Goal: Check status: Check status

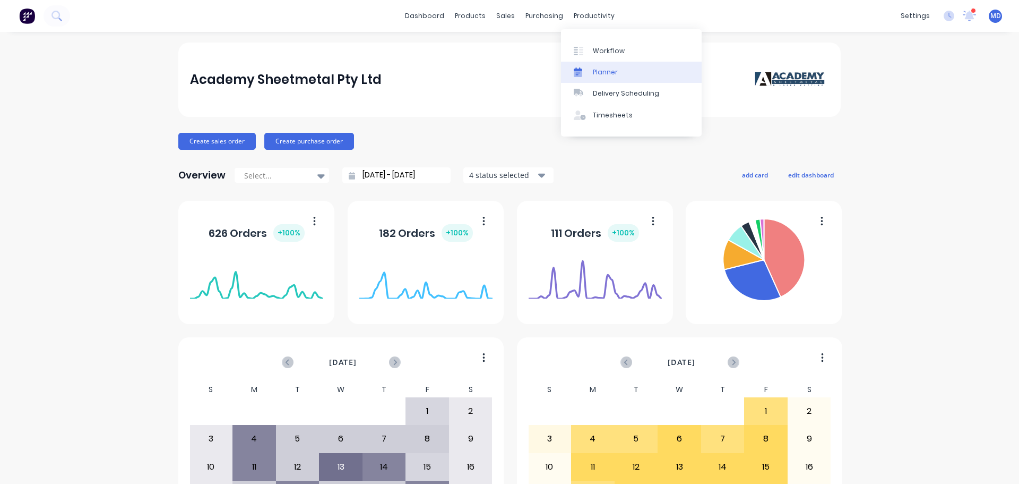
drag, startPoint x: 623, startPoint y: 87, endPoint x: 623, endPoint y: 81, distance: 6.4
click at [623, 87] on link "Delivery Scheduling" at bounding box center [631, 93] width 141 height 21
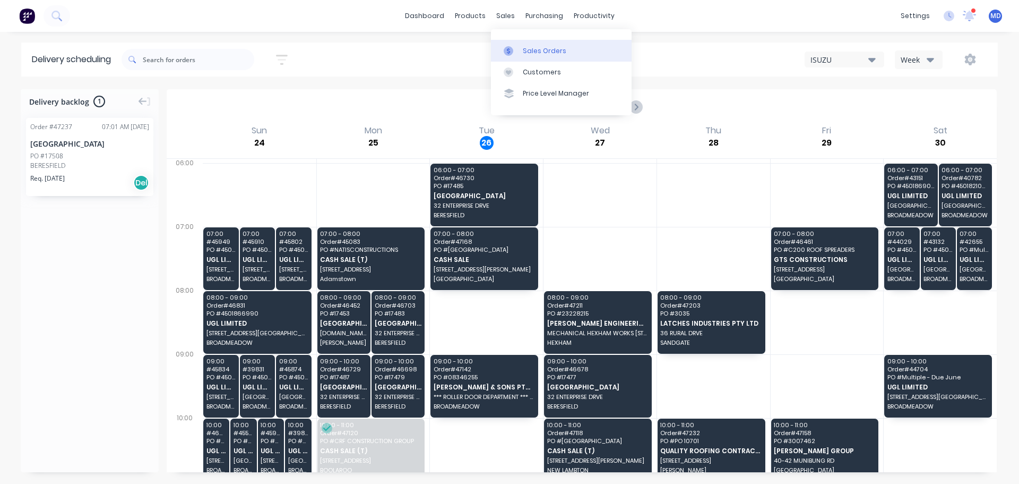
click at [517, 46] on div at bounding box center [512, 51] width 16 height 10
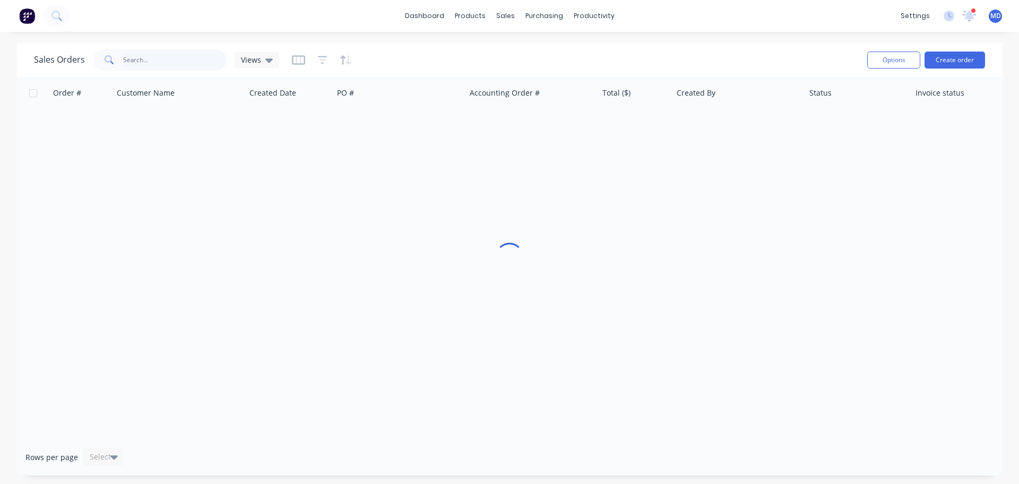
click at [165, 62] on input "text" at bounding box center [174, 59] width 103 height 21
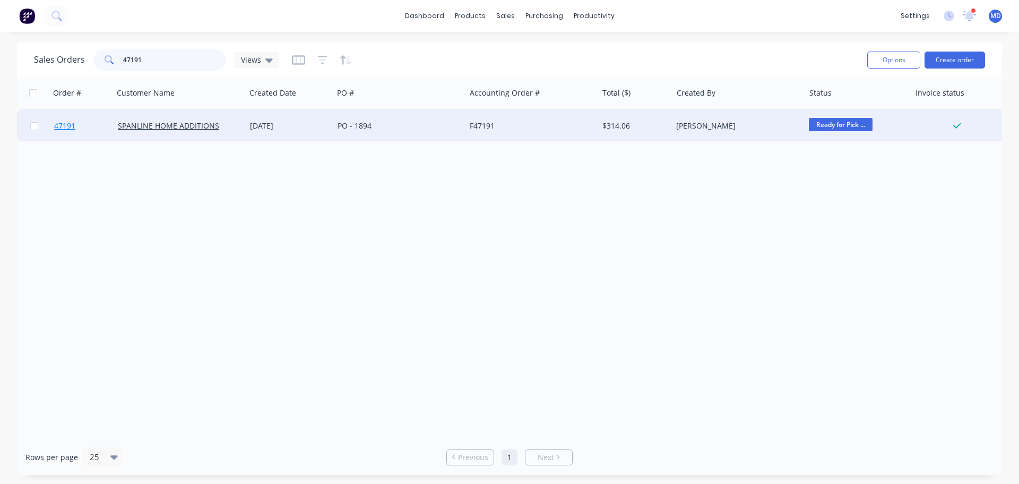
type input "47191"
click at [58, 126] on span "47191" at bounding box center [64, 125] width 21 height 11
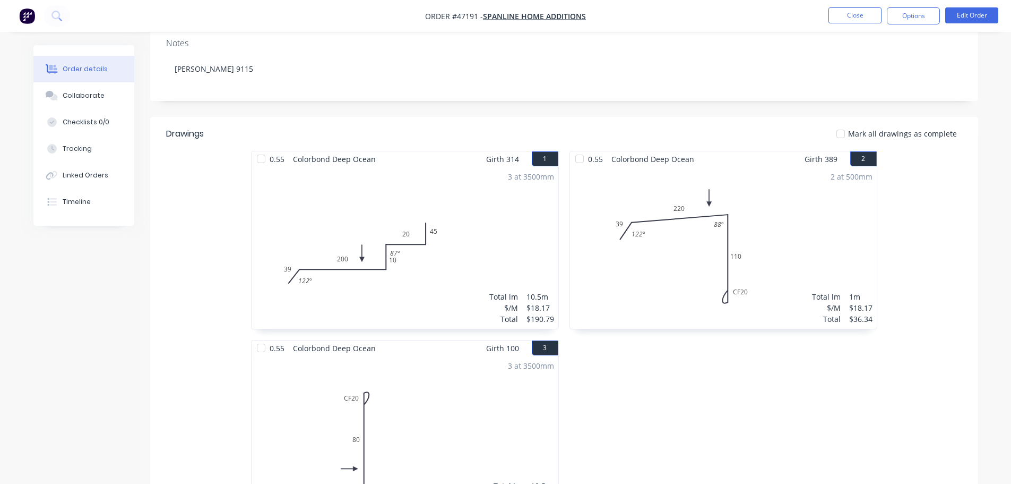
scroll to position [106, 0]
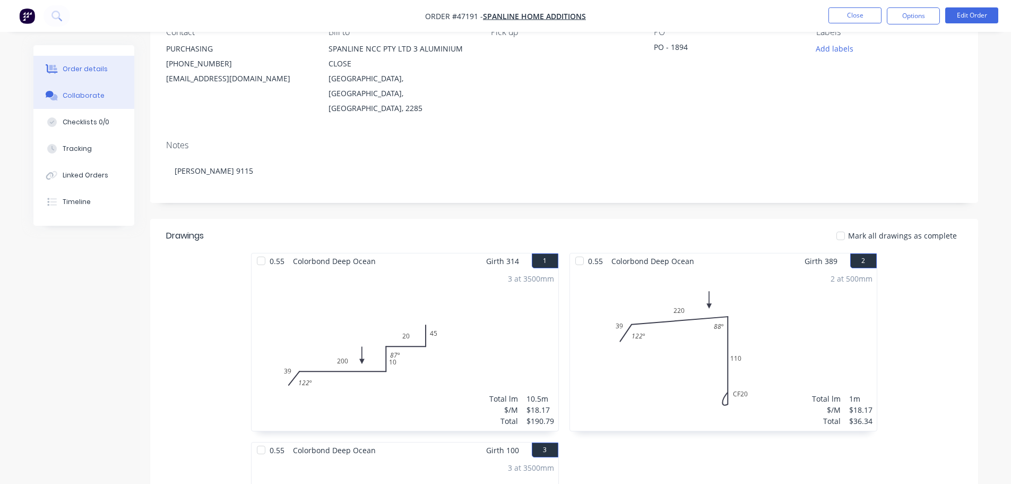
click at [64, 101] on button "Collaborate" at bounding box center [83, 95] width 101 height 27
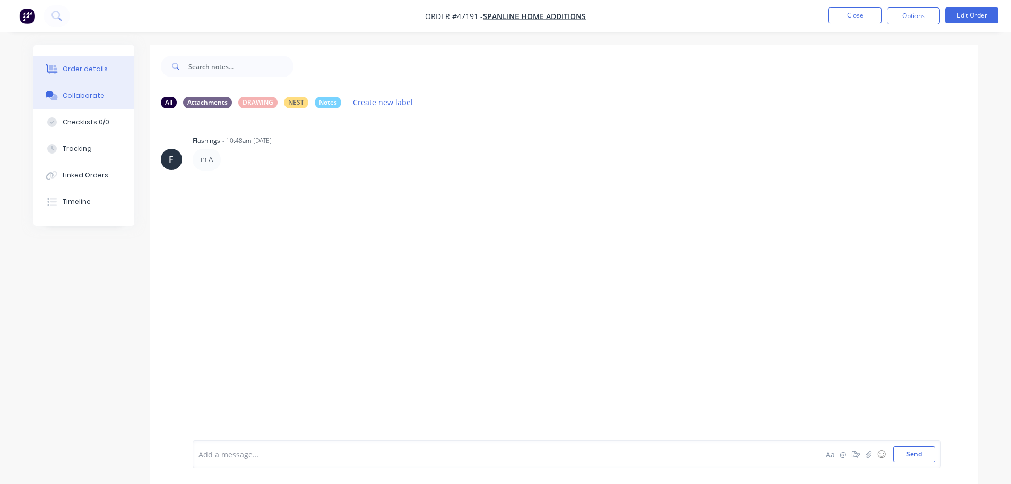
click at [48, 65] on icon at bounding box center [52, 69] width 12 height 10
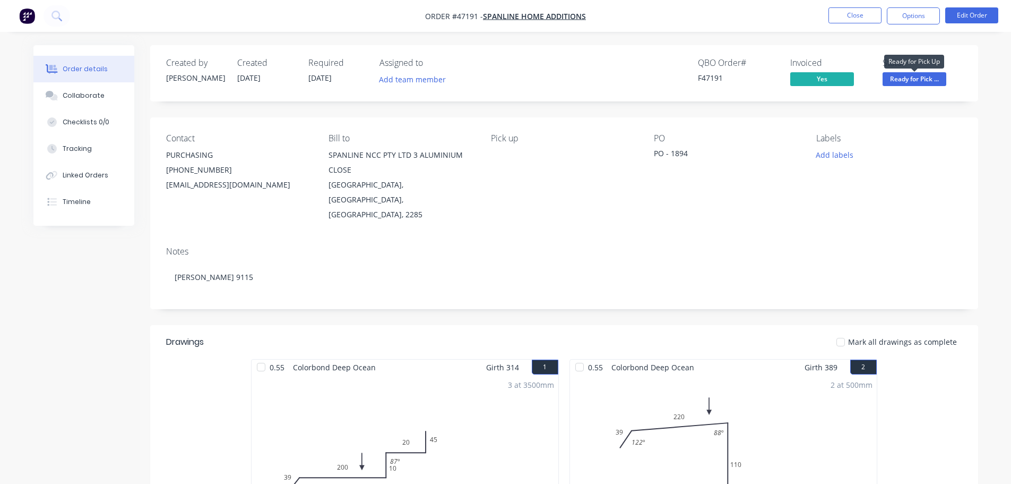
click at [929, 74] on span "Ready for Pick ..." at bounding box center [915, 78] width 64 height 13
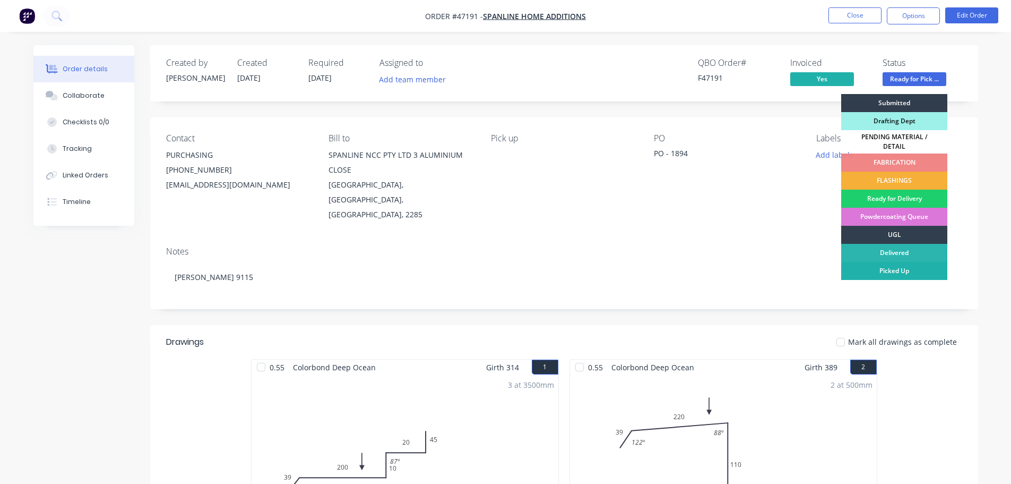
click at [884, 262] on div "Picked Up" at bounding box center [894, 271] width 106 height 18
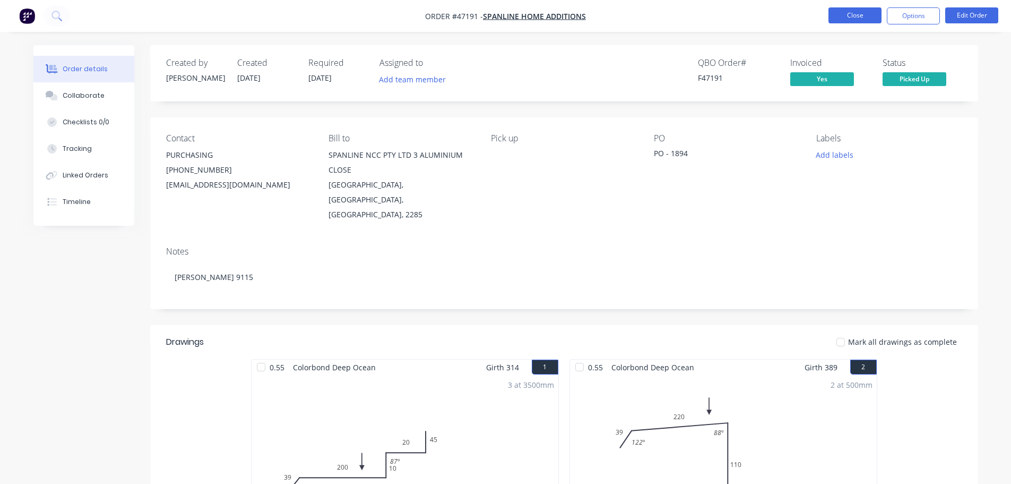
click at [838, 11] on button "Close" at bounding box center [855, 15] width 53 height 16
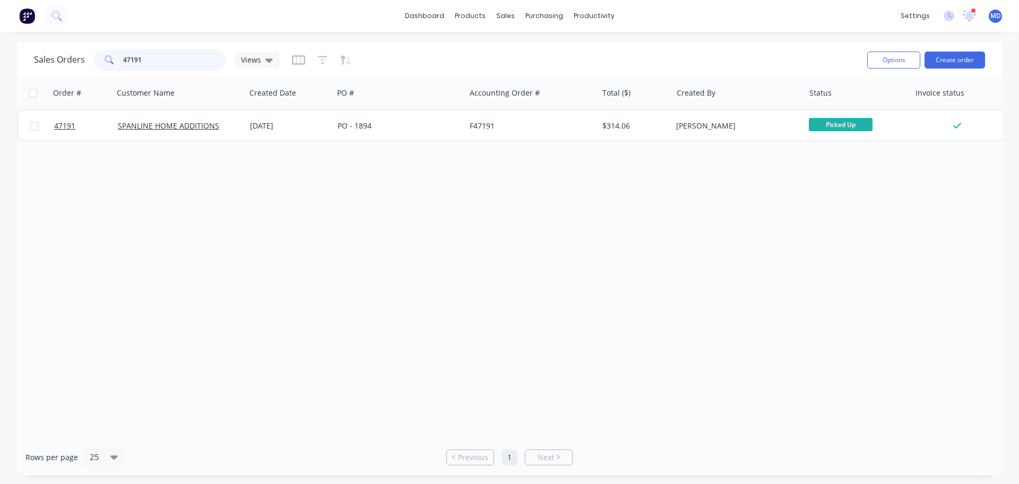
drag, startPoint x: 151, startPoint y: 65, endPoint x: 103, endPoint y: 62, distance: 47.9
click at [106, 65] on div "47191" at bounding box center [159, 59] width 133 height 21
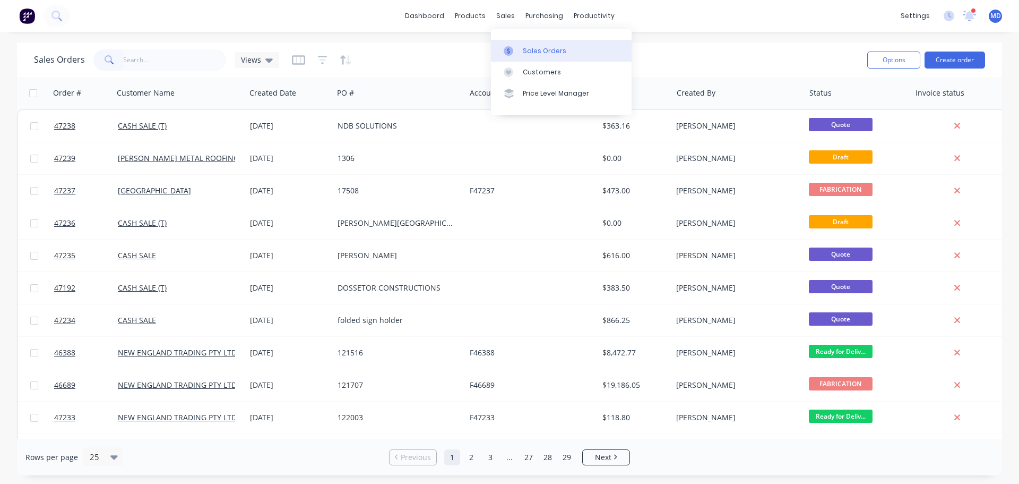
drag, startPoint x: 513, startPoint y: 44, endPoint x: 541, endPoint y: 55, distance: 30.9
click at [513, 44] on link "Sales Orders" at bounding box center [561, 50] width 141 height 21
click at [137, 57] on input "text" at bounding box center [174, 59] width 103 height 21
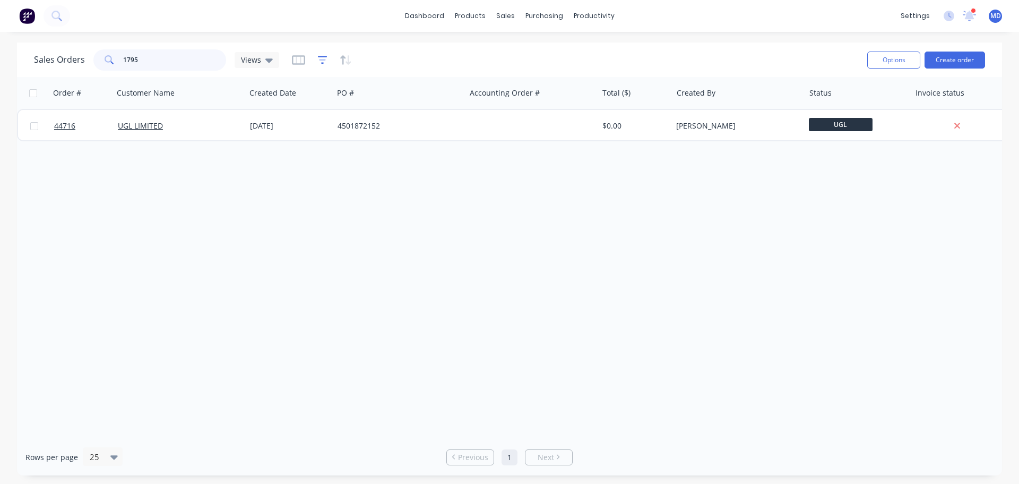
type input "1795"
click at [321, 58] on icon "button" at bounding box center [323, 60] width 10 height 11
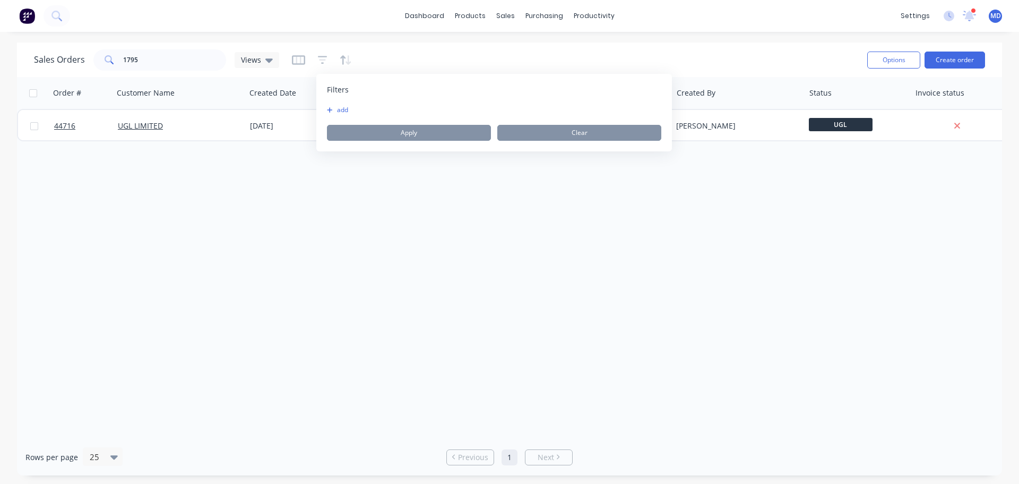
click at [337, 109] on button "add" at bounding box center [340, 110] width 27 height 8
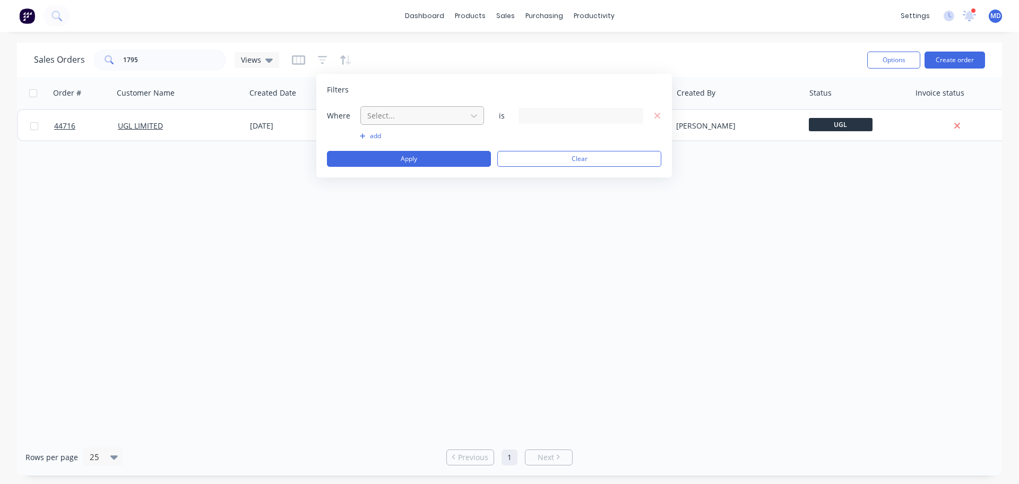
click at [366, 115] on div "Select..." at bounding box center [413, 116] width 101 height 18
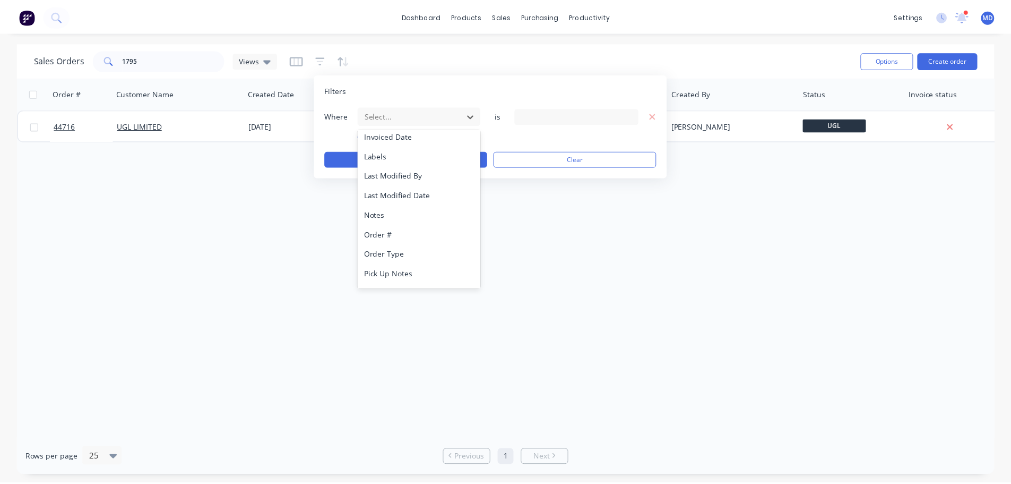
scroll to position [257, 0]
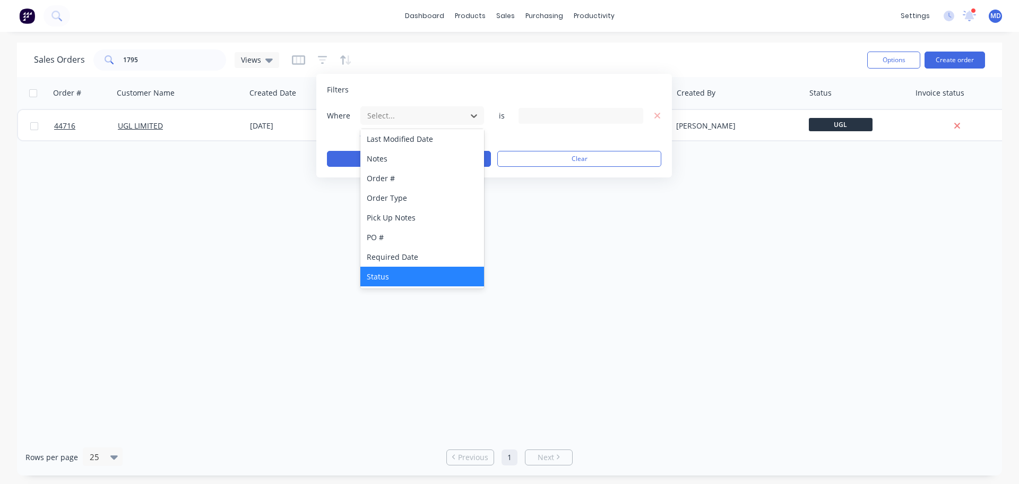
click at [379, 275] on div "Status" at bounding box center [422, 276] width 124 height 20
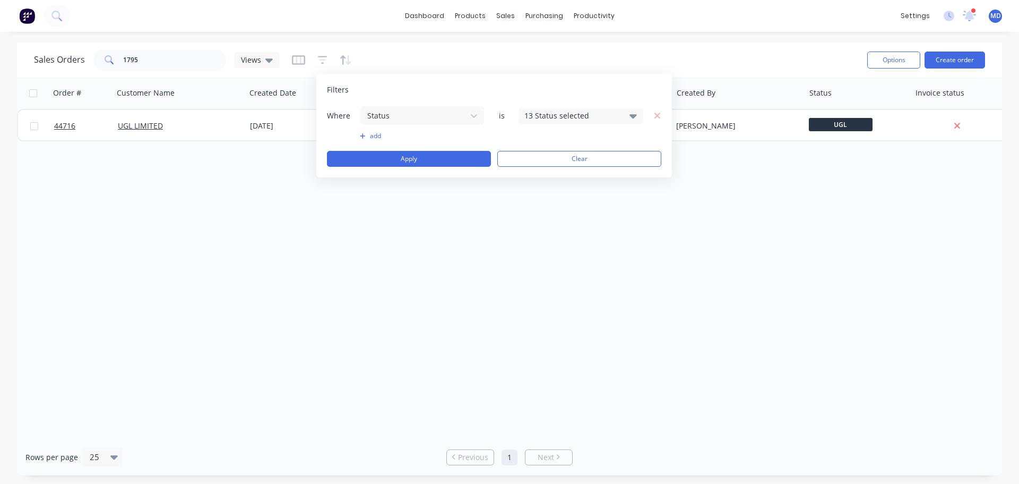
click at [556, 110] on div "13 Status selected" at bounding box center [572, 115] width 96 height 11
click at [535, 179] on div at bounding box center [535, 173] width 21 height 21
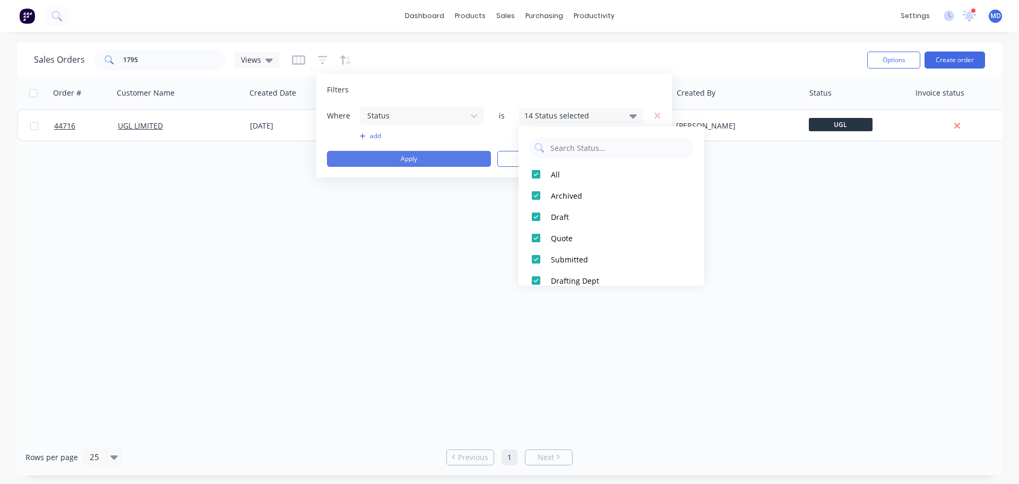
click at [404, 156] on button "Apply" at bounding box center [409, 159] width 164 height 16
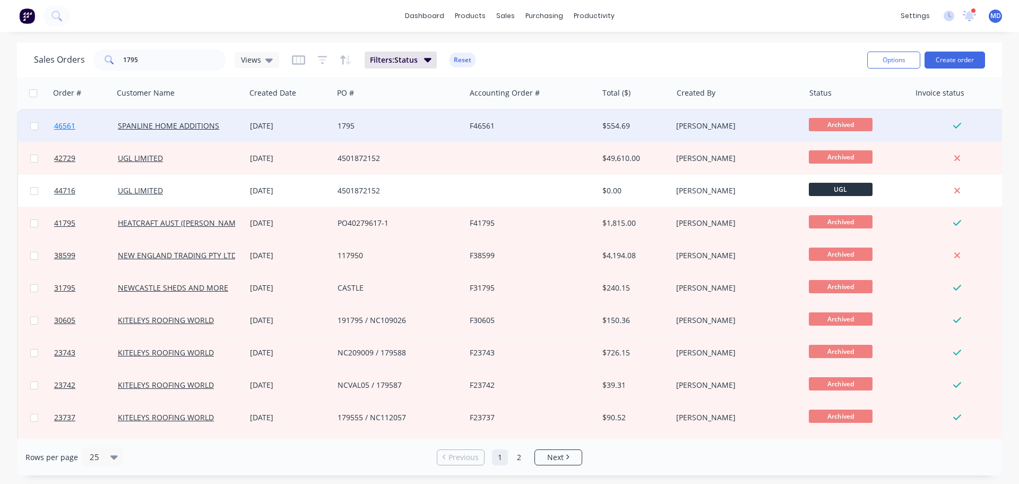
click at [63, 125] on span "46561" at bounding box center [64, 125] width 21 height 11
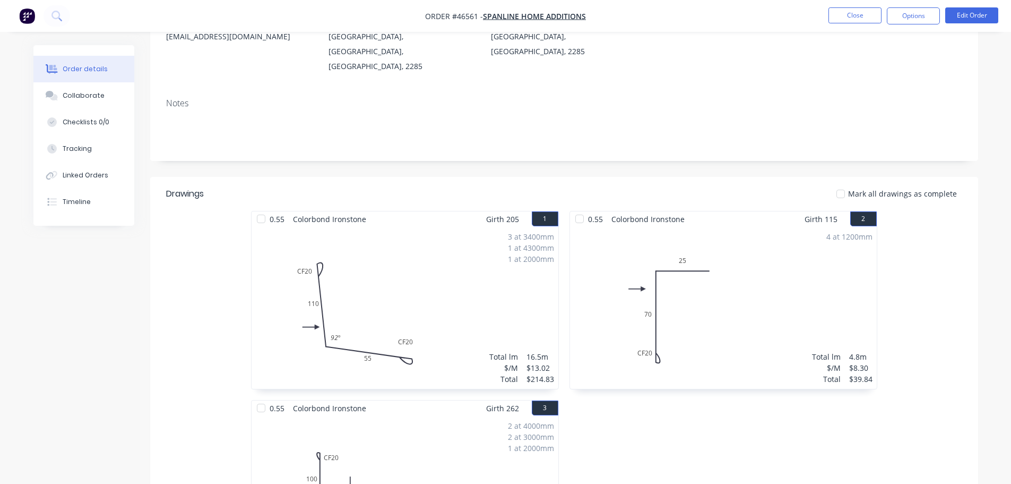
scroll to position [318, 0]
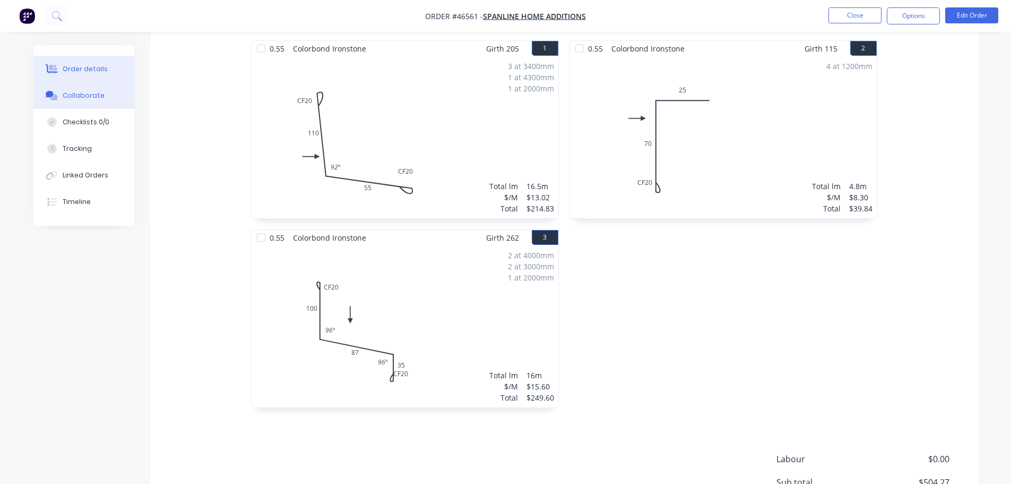
click at [90, 101] on button "Collaborate" at bounding box center [83, 95] width 101 height 27
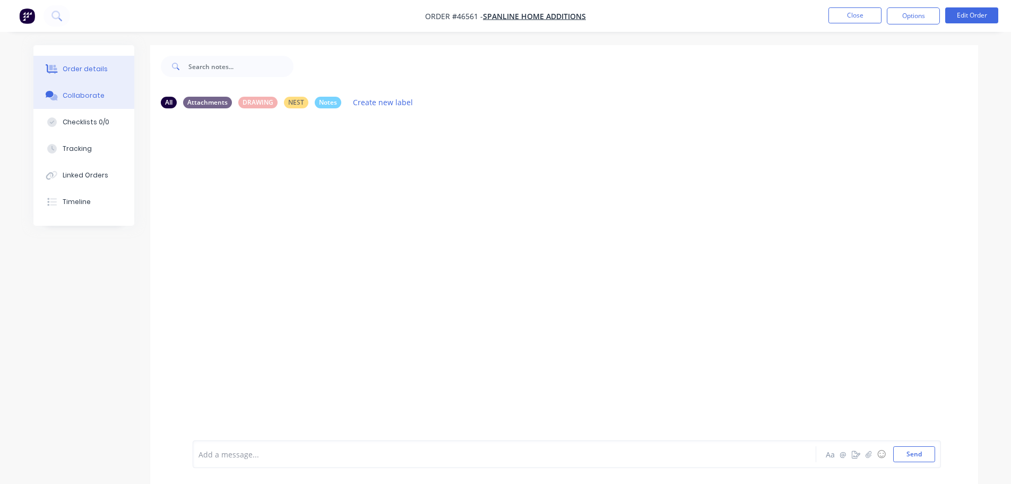
click at [73, 67] on div "Order details" at bounding box center [85, 69] width 45 height 10
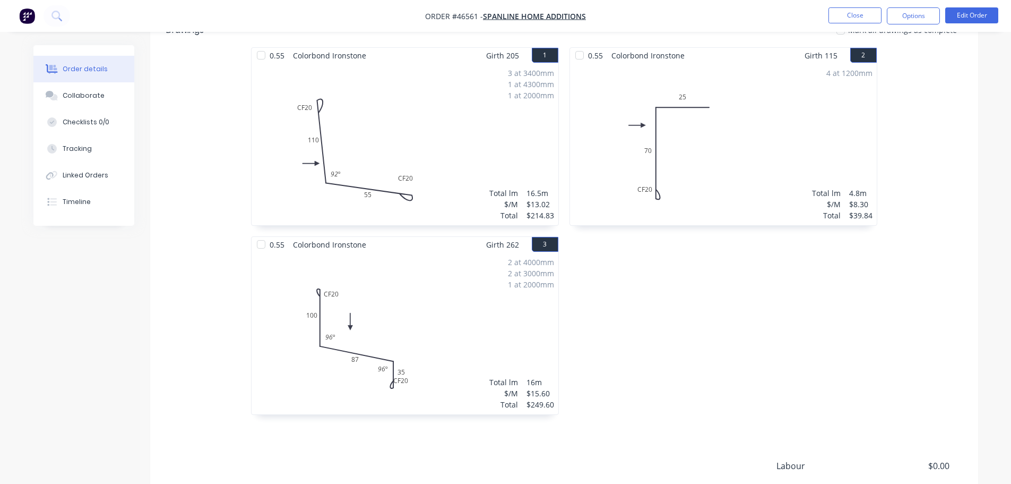
scroll to position [318, 0]
